Goal: Task Accomplishment & Management: Manage account settings

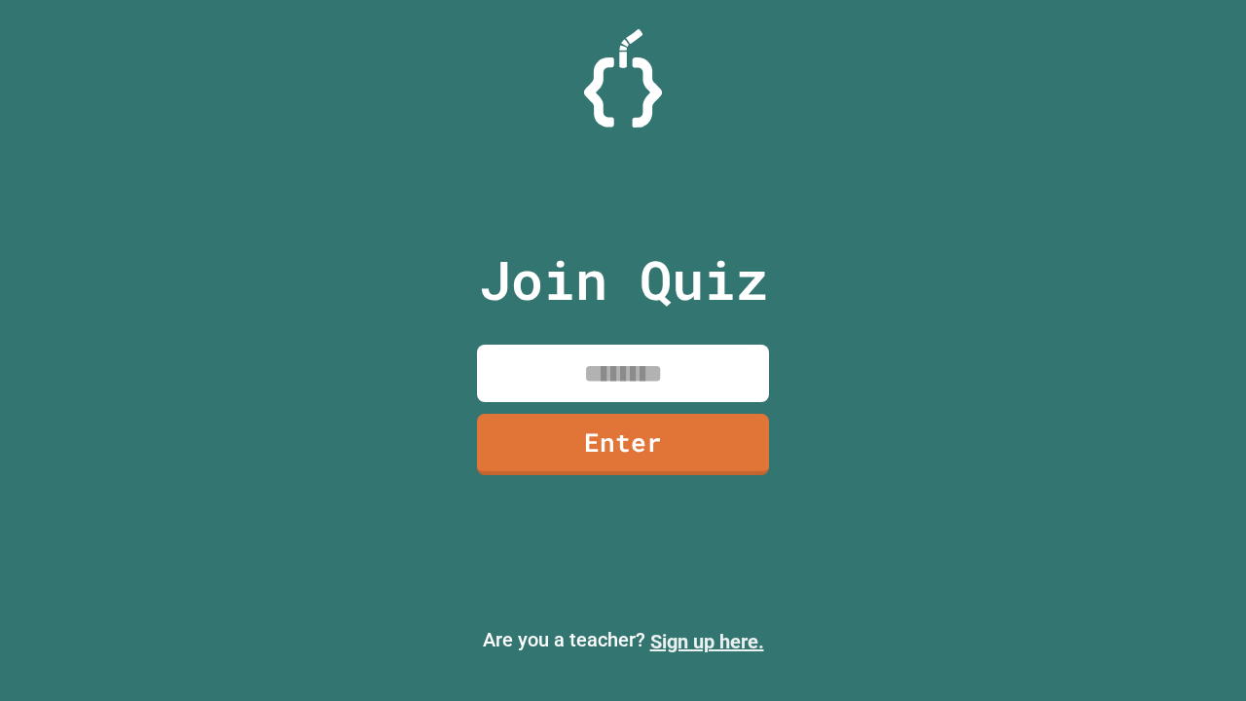
click at [707, 642] on link "Sign up here." at bounding box center [707, 641] width 114 height 23
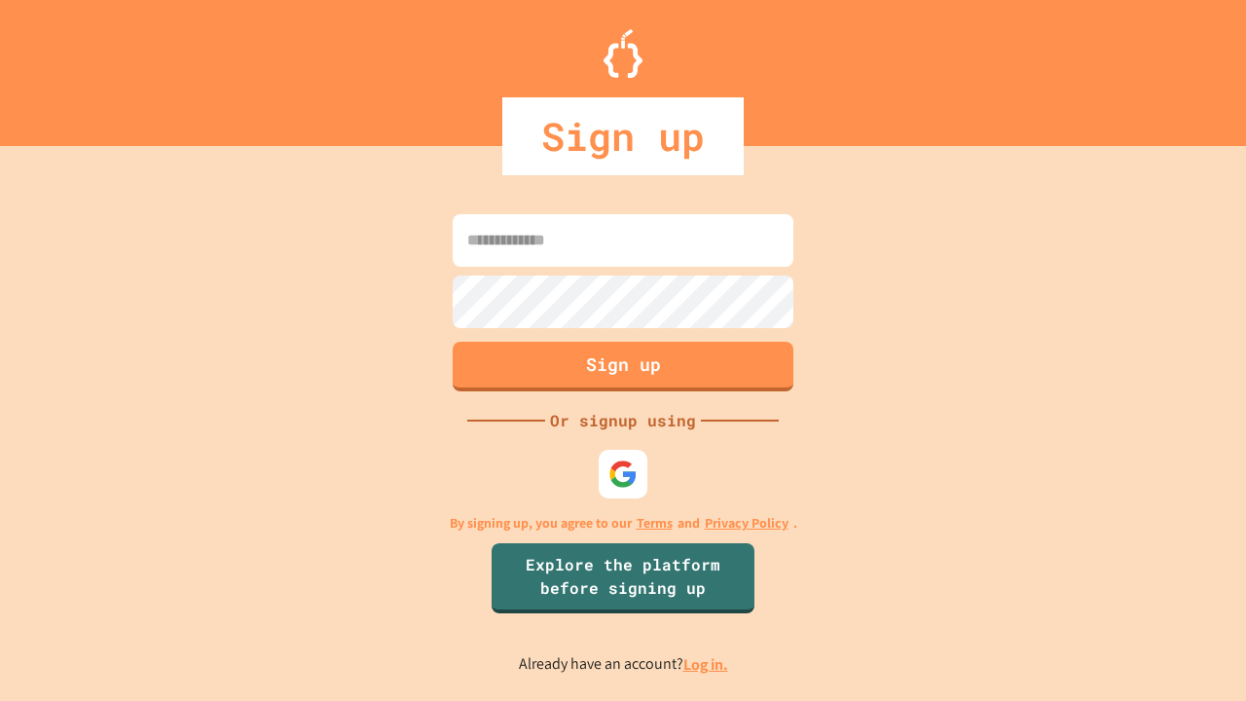
click at [707, 664] on link "Log in." at bounding box center [706, 664] width 45 height 20
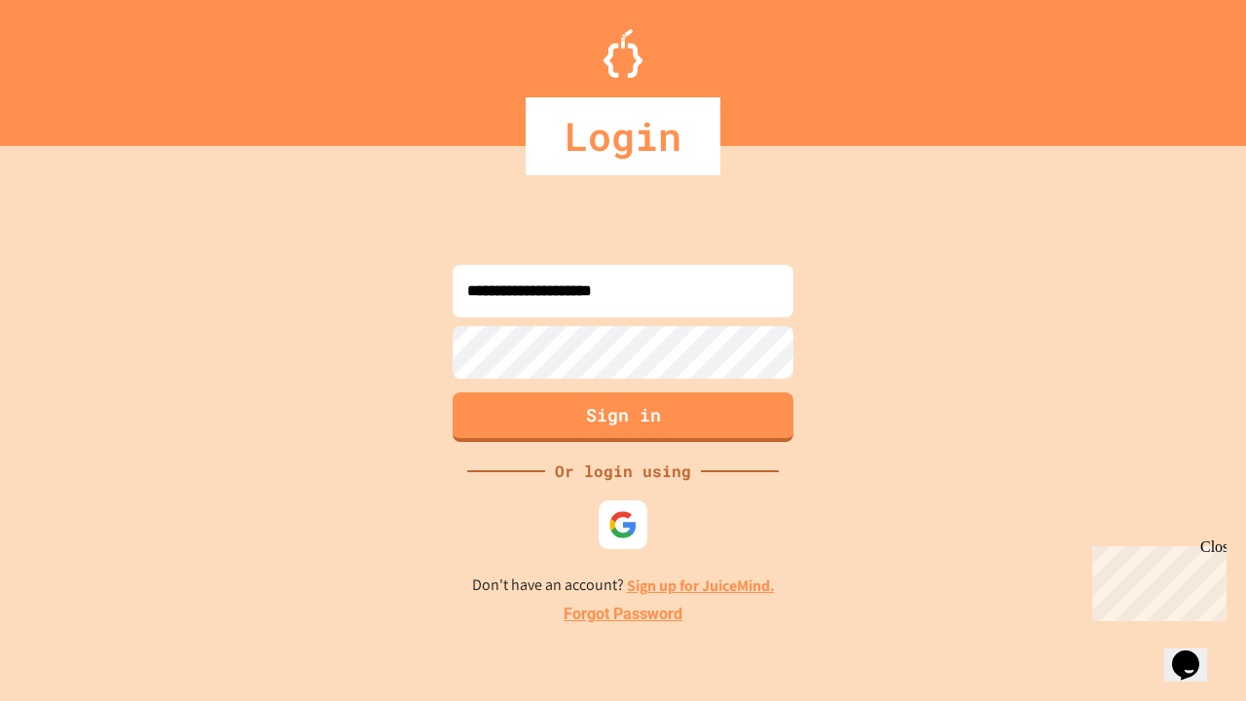
type input "**********"
